Goal: Task Accomplishment & Management: Use online tool/utility

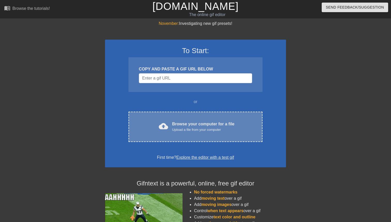
click at [218, 127] on div "Upload a file from your computer" at bounding box center [203, 129] width 62 height 5
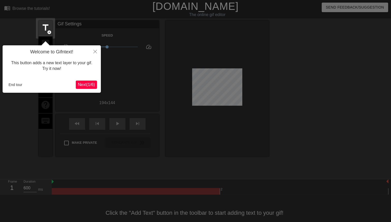
scroll to position [9, 0]
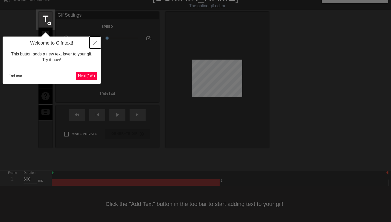
click at [94, 45] on button "Close" at bounding box center [95, 42] width 11 height 12
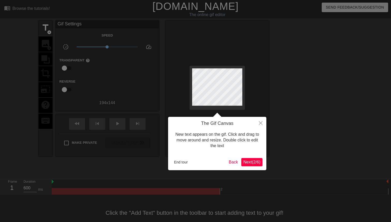
click at [248, 163] on span "Next ( 2 / 6 )" at bounding box center [252, 162] width 17 height 4
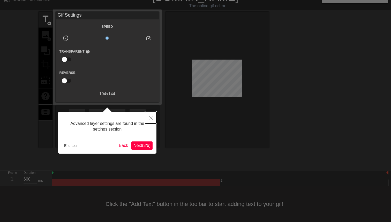
click at [149, 117] on icon "Close" at bounding box center [151, 118] width 4 height 4
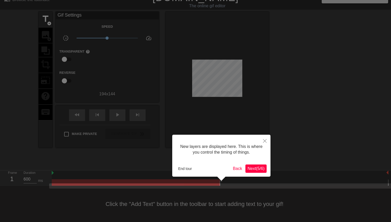
click at [249, 168] on span "Next ( 5 / 6 )" at bounding box center [256, 168] width 17 height 4
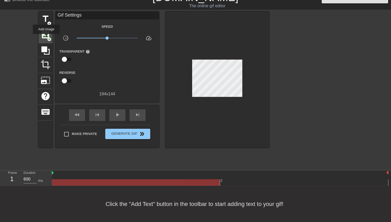
click at [46, 37] on span "image" at bounding box center [46, 35] width 10 height 10
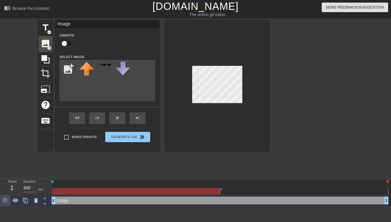
scroll to position [0, 0]
click at [72, 64] on input "file" at bounding box center [69, 69] width 18 height 18
type input "C:\fakepath\tumblr_8c2407efc1592e2690713602301caeeb_b5022add_100.png"
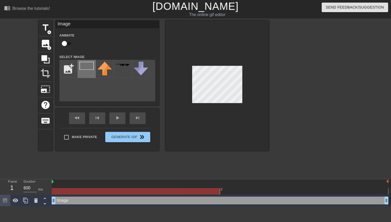
click at [83, 66] on img at bounding box center [86, 66] width 14 height 8
click at [247, 114] on div at bounding box center [218, 85] width 104 height 130
click at [48, 89] on span "photo_size_select_large" at bounding box center [46, 89] width 10 height 10
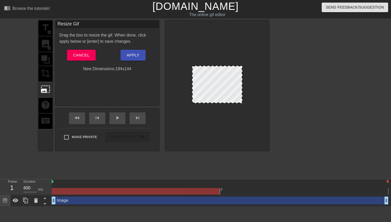
drag, startPoint x: 234, startPoint y: 68, endPoint x: 182, endPoint y: 58, distance: 53.1
click at [182, 58] on div at bounding box center [218, 85] width 104 height 130
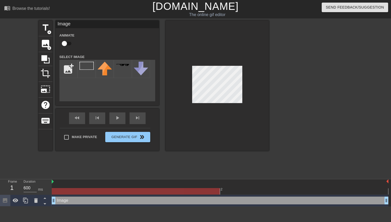
click at [190, 58] on div at bounding box center [218, 85] width 104 height 130
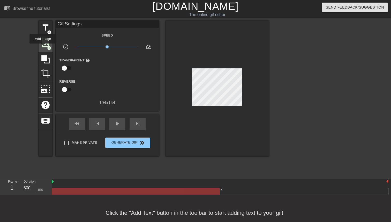
click at [43, 47] on span "image" at bounding box center [46, 44] width 10 height 10
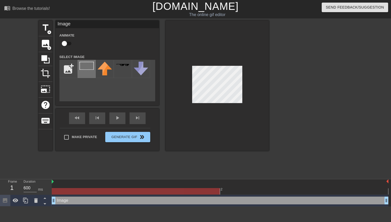
click at [86, 66] on img at bounding box center [86, 66] width 14 height 8
click at [236, 108] on div at bounding box center [218, 85] width 104 height 130
